Goal: Find contact information: Find contact information

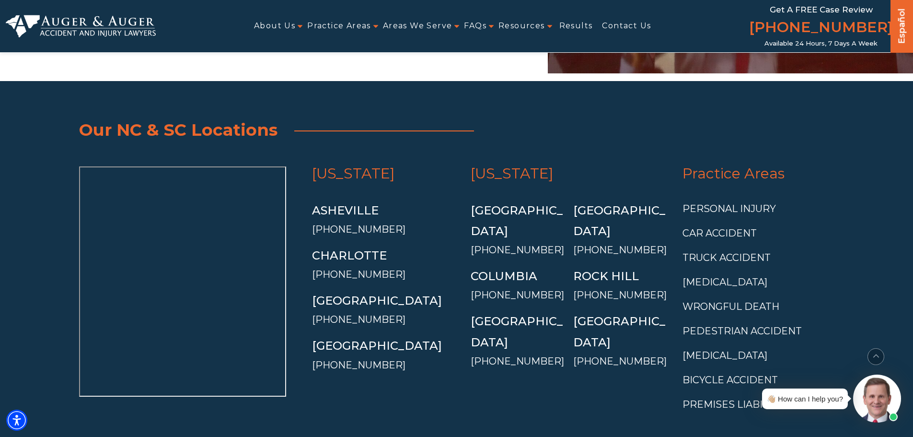
scroll to position [3461, 0]
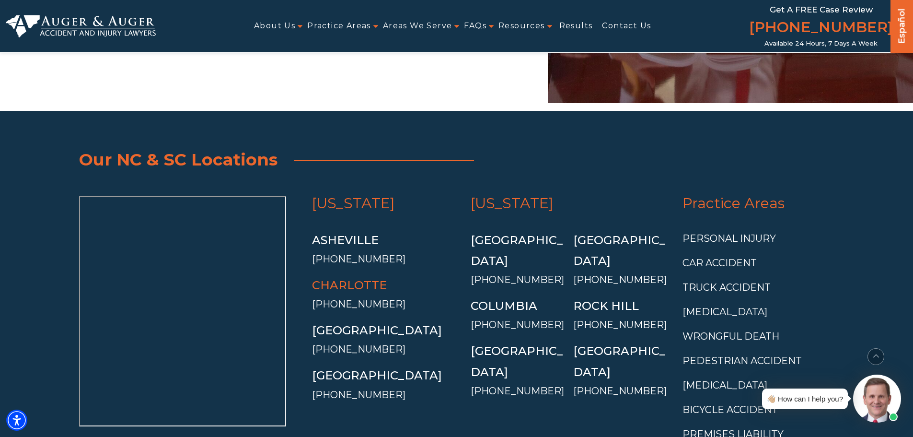
click at [367, 278] on link "Charlotte" at bounding box center [349, 285] width 75 height 14
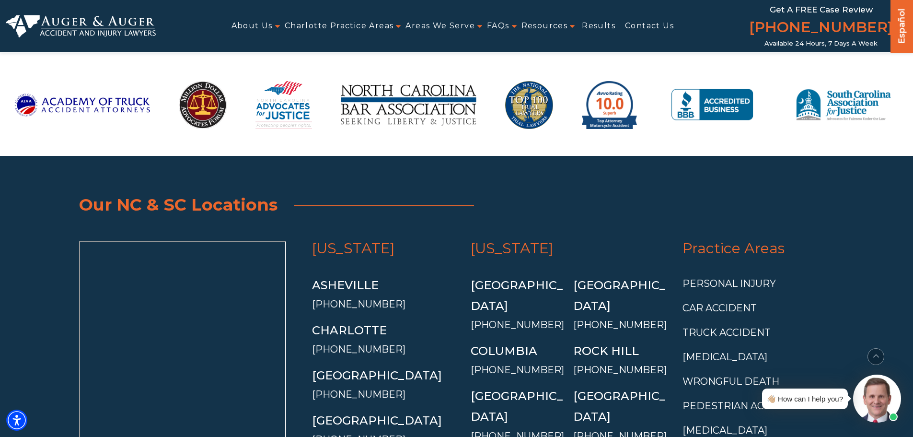
scroll to position [7879, 0]
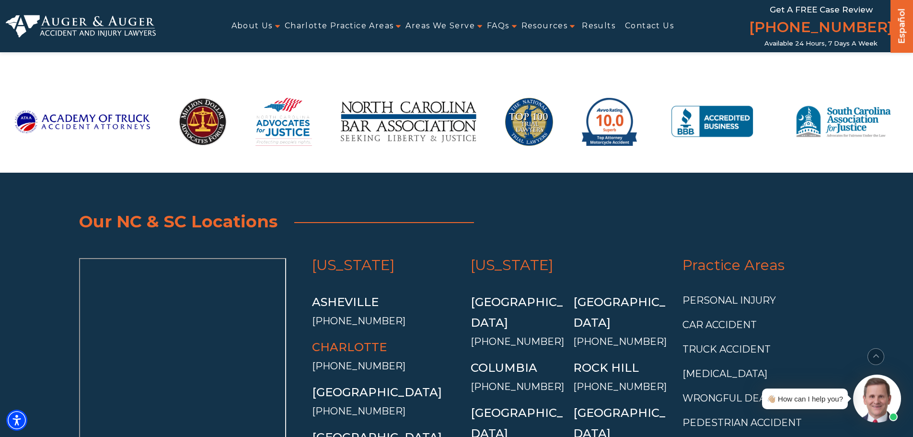
click at [366, 340] on link "Charlotte" at bounding box center [349, 347] width 75 height 14
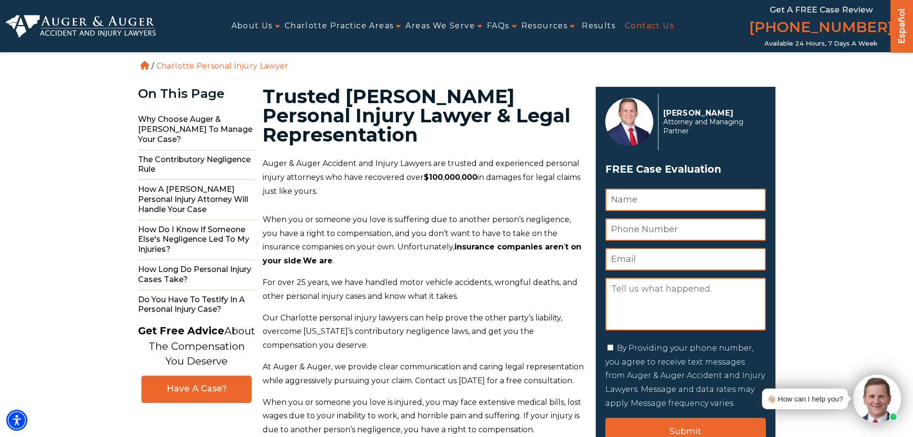
click at [645, 27] on link "Contact Us" at bounding box center [649, 26] width 49 height 22
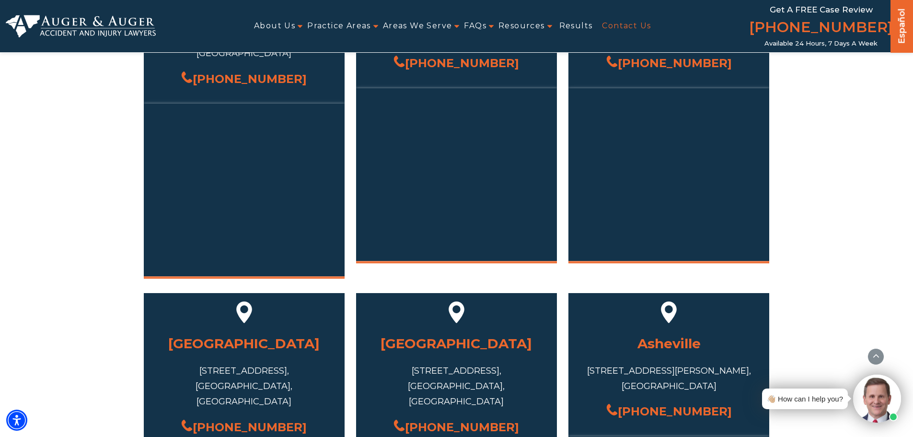
scroll to position [431, 0]
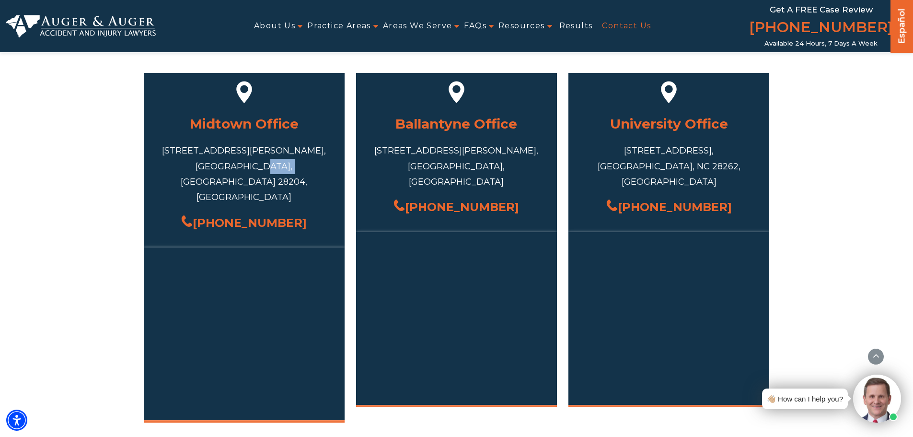
drag, startPoint x: 248, startPoint y: 165, endPoint x: 274, endPoint y: 165, distance: 26.4
click at [274, 165] on div "717 S Torrence St #101, Charlotte, NC 28204, USA" at bounding box center [244, 174] width 172 height 62
copy div "28204"
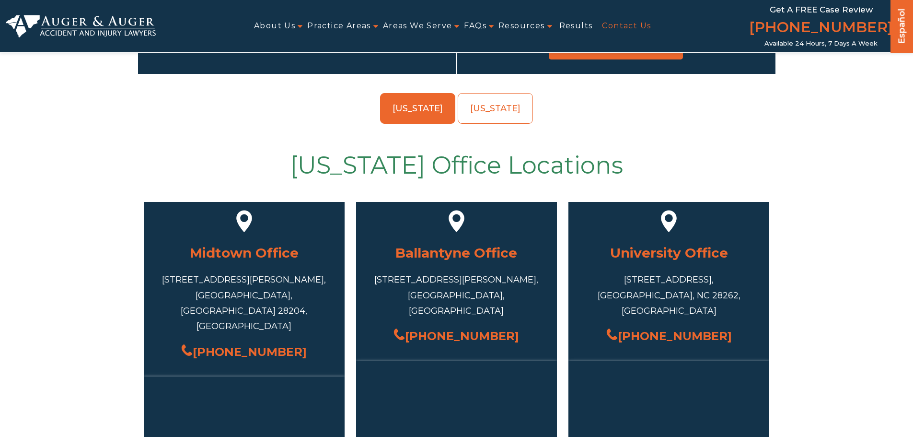
scroll to position [383, 0]
